Goal: Find specific page/section: Find specific page/section

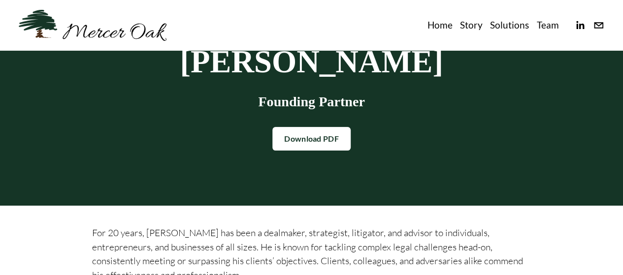
scroll to position [45, 0]
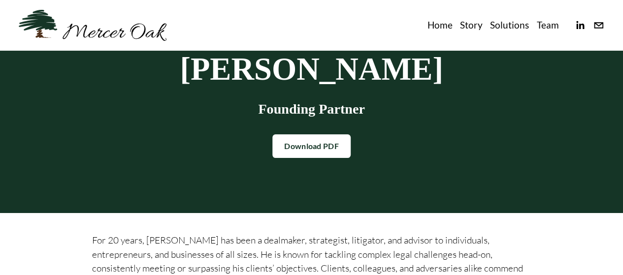
click at [506, 25] on link "Solutions" at bounding box center [509, 25] width 39 height 16
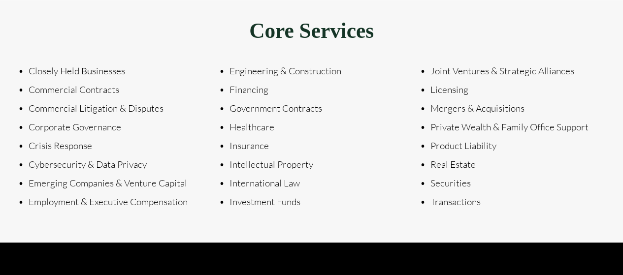
scroll to position [350, 0]
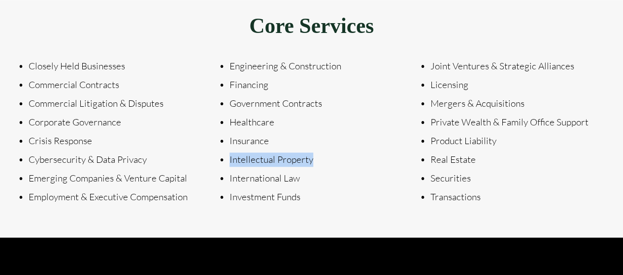
drag, startPoint x: 314, startPoint y: 163, endPoint x: 225, endPoint y: 161, distance: 89.2
click at [230, 162] on p "Intellectual Property" at bounding box center [317, 160] width 174 height 14
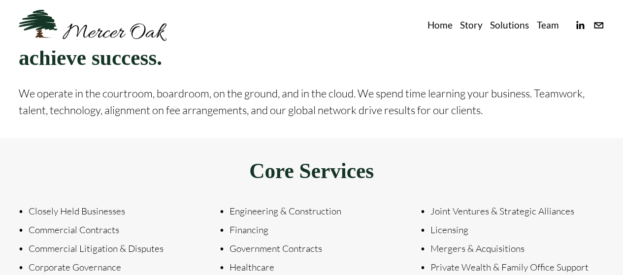
scroll to position [0, 0]
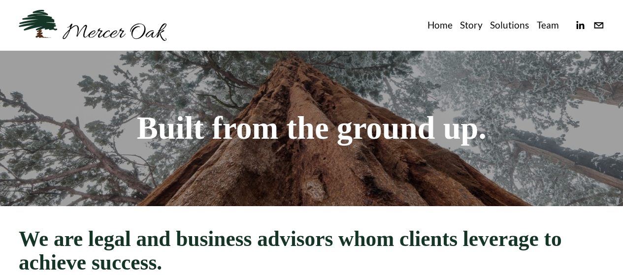
click at [541, 27] on link "Team" at bounding box center [548, 25] width 22 height 16
